Goal: Check status: Check status

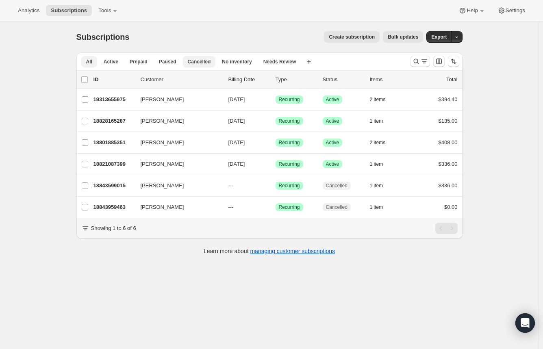
click at [201, 62] on span "Cancelled" at bounding box center [199, 61] width 23 height 6
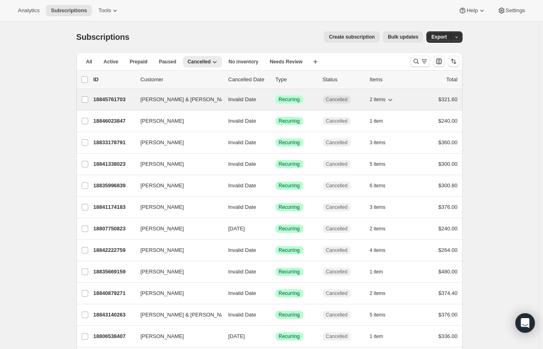
click at [122, 100] on p "18845761703" at bounding box center [113, 99] width 41 height 8
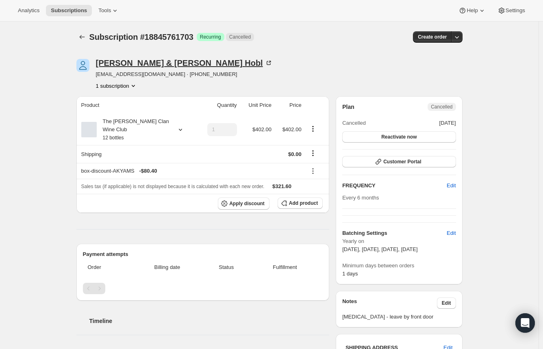
click at [143, 63] on div "[PERSON_NAME] & [PERSON_NAME]" at bounding box center [184, 63] width 177 height 8
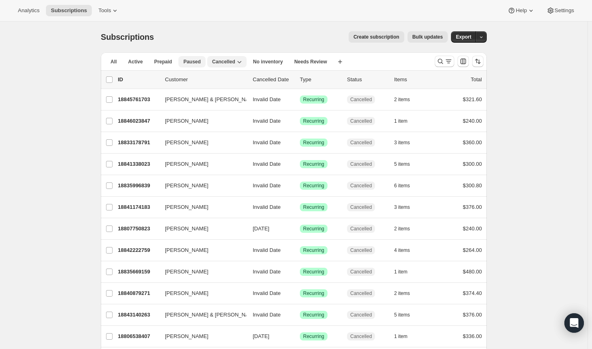
click at [190, 63] on span "Paused" at bounding box center [191, 61] width 17 height 6
